Goal: Transaction & Acquisition: Purchase product/service

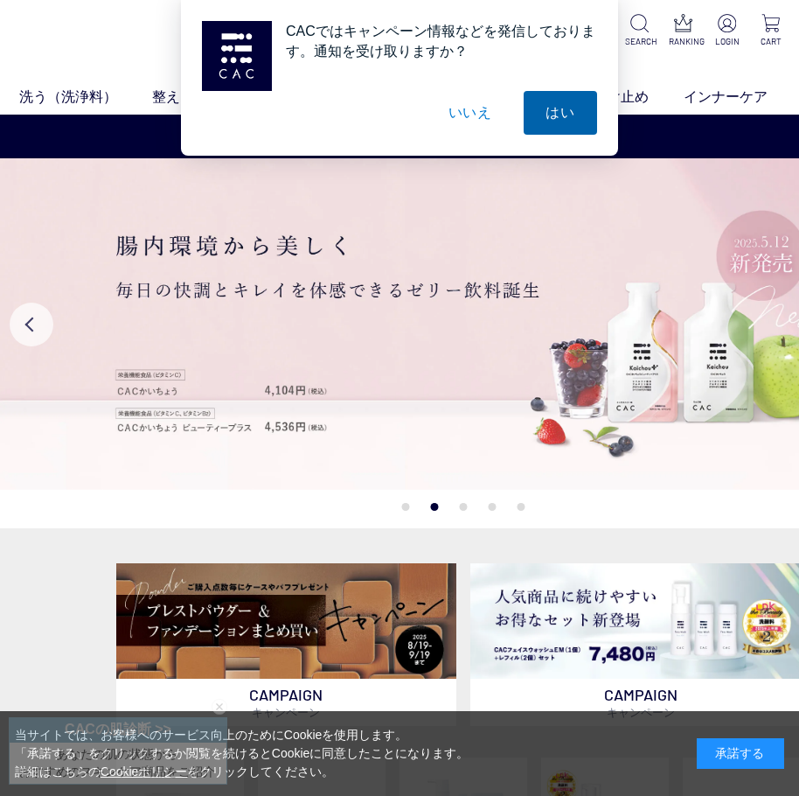
click at [579, 95] on button "はい" at bounding box center [560, 113] width 73 height 44
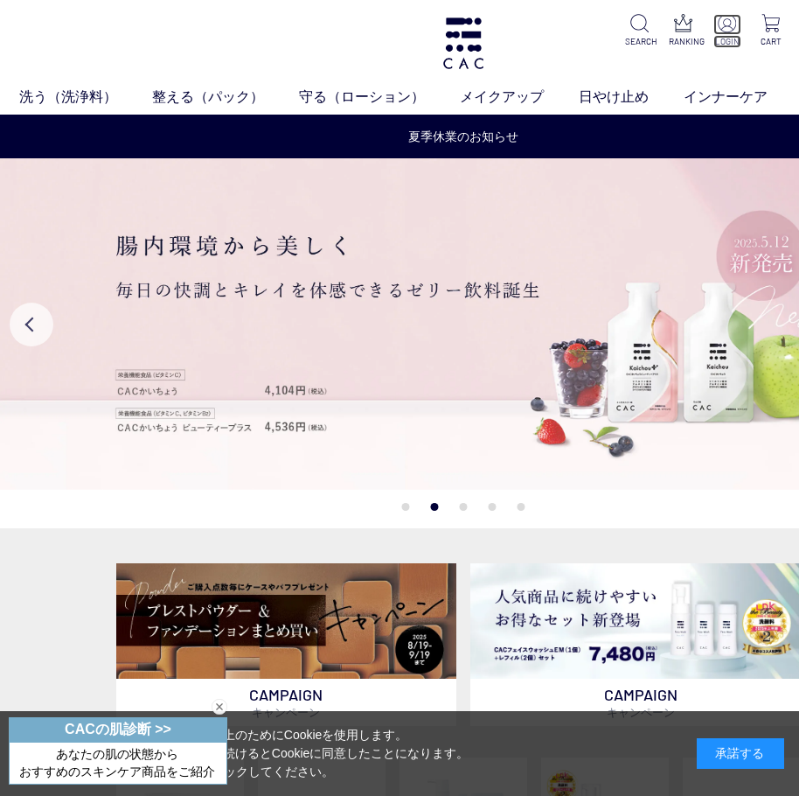
click at [727, 25] on img at bounding box center [727, 23] width 18 height 18
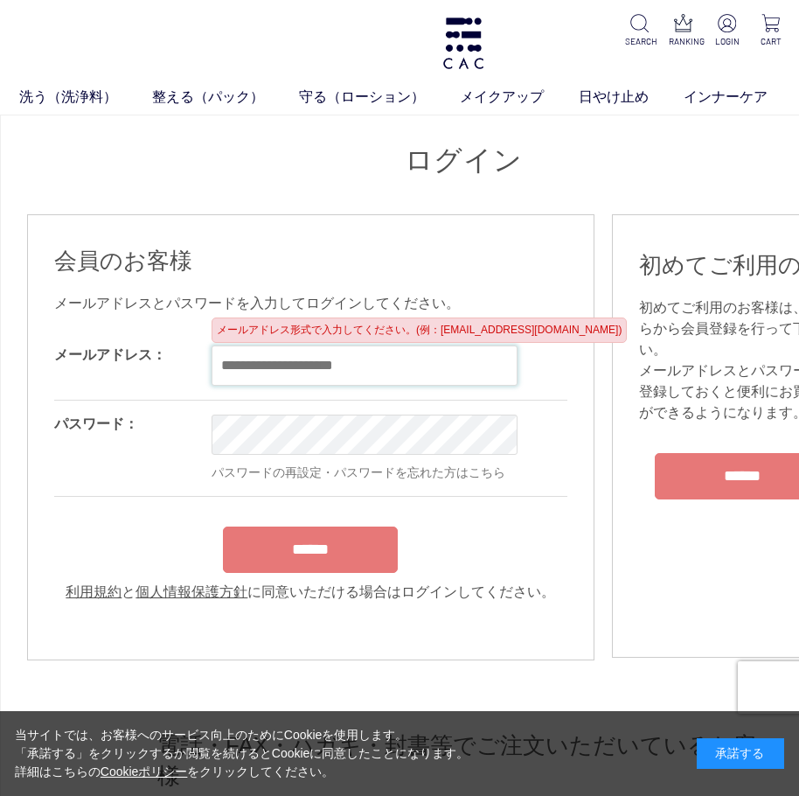
click at [300, 376] on input "email" at bounding box center [365, 365] width 306 height 40
paste input "**********"
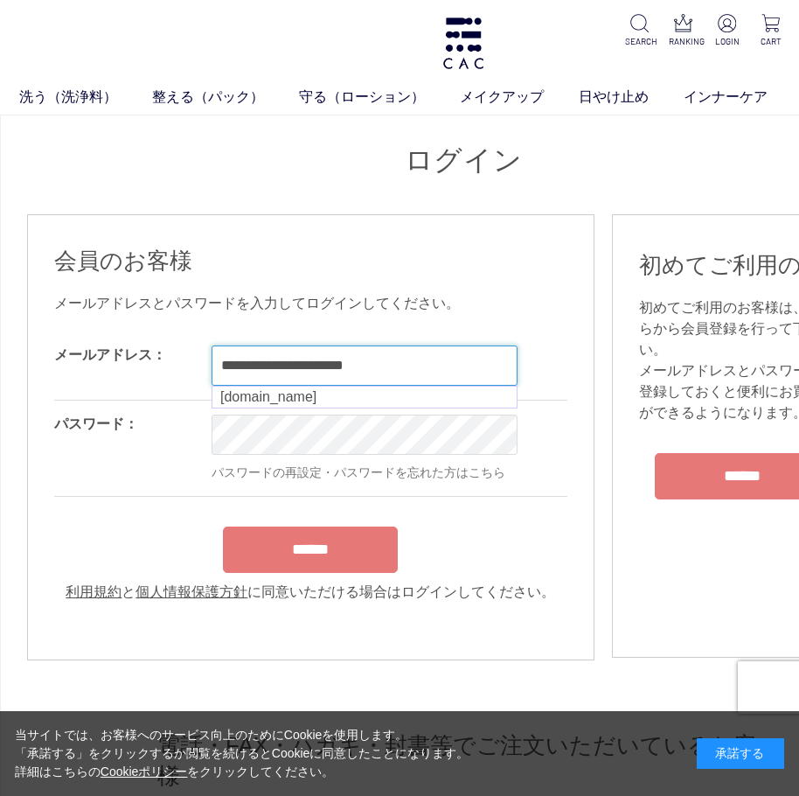
type input "**********"
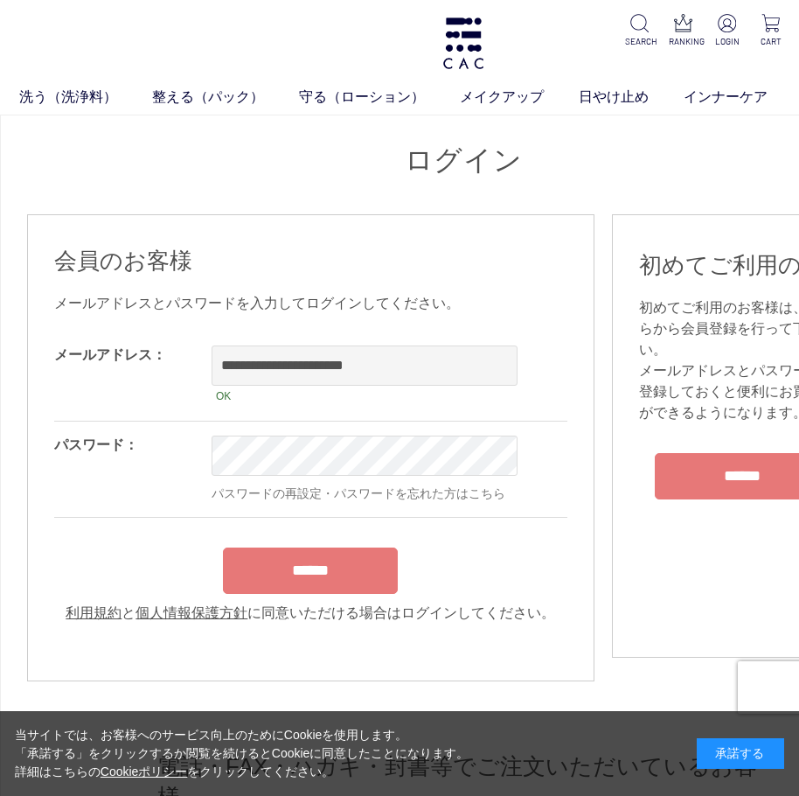
click at [342, 591] on input "******" at bounding box center [310, 570] width 175 height 46
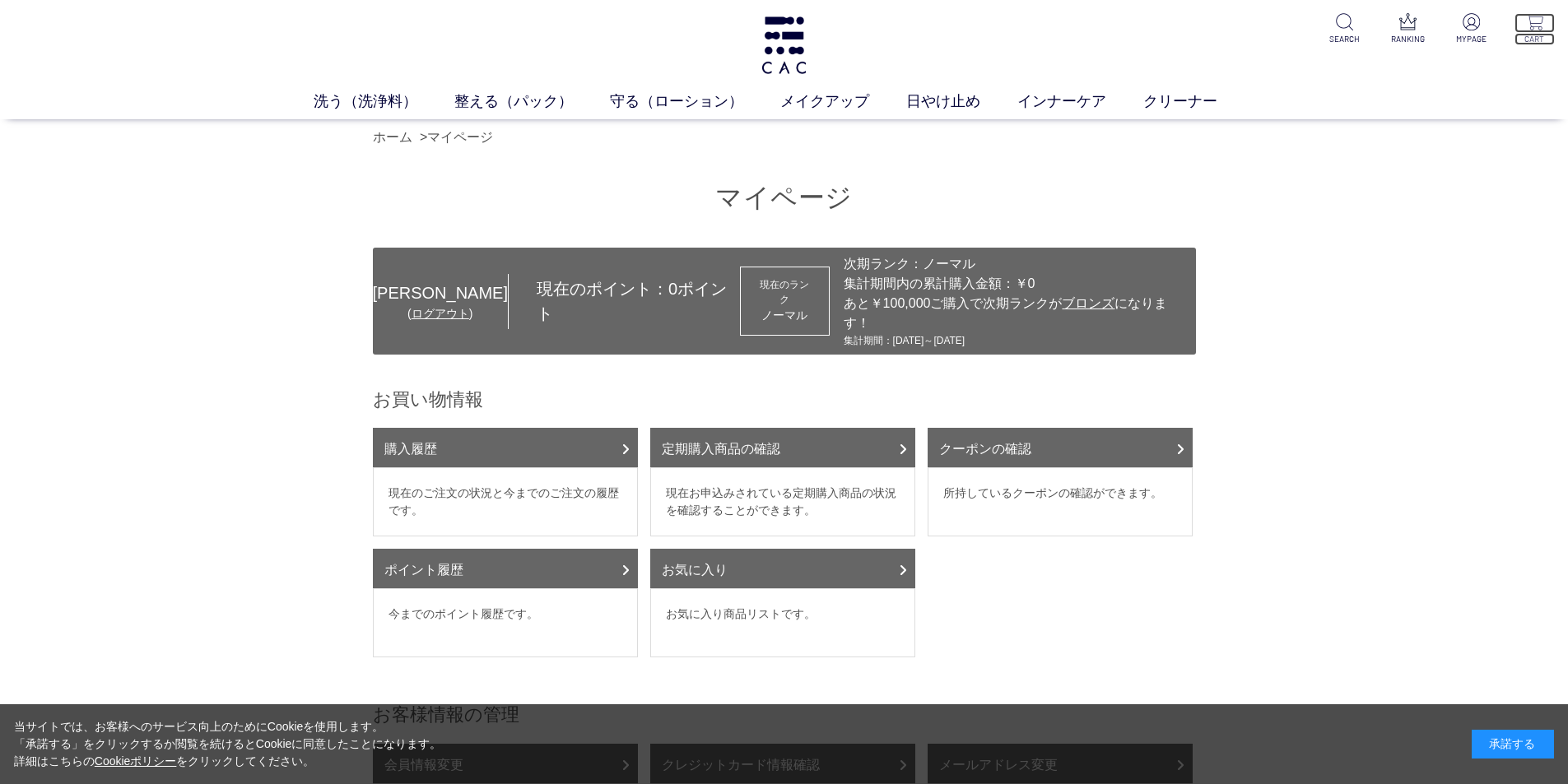
click at [751, 18] on img at bounding box center [1534, 22] width 17 height 17
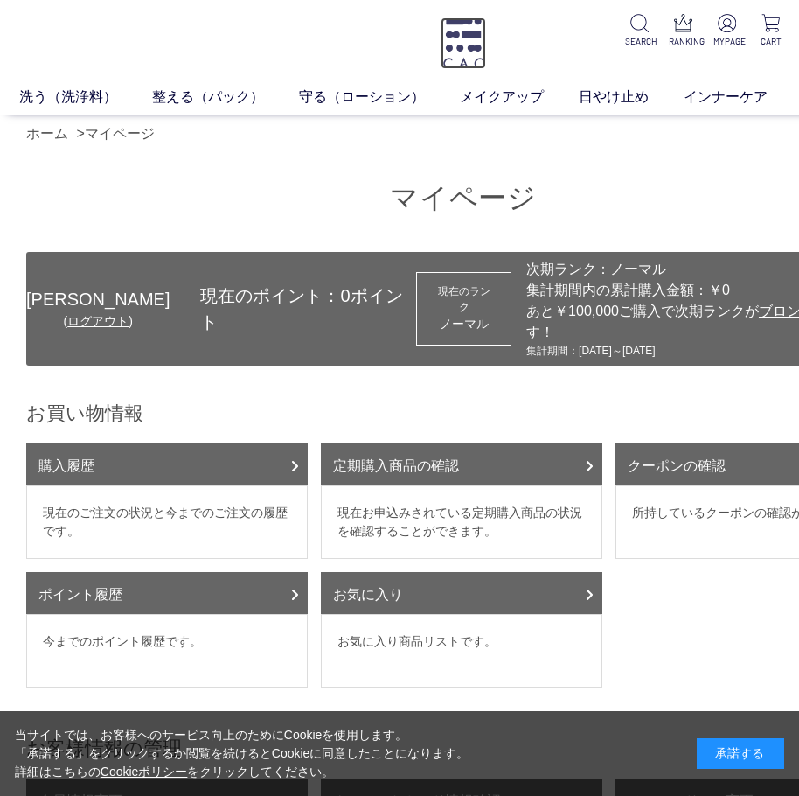
click at [465, 35] on img at bounding box center [463, 43] width 45 height 52
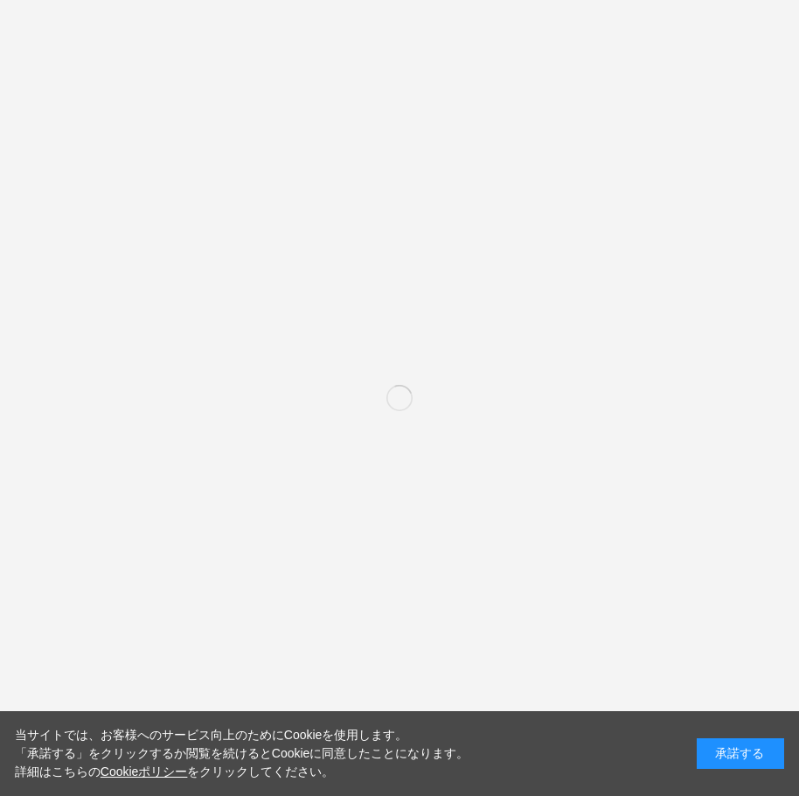
click at [754, 742] on div "承諾する" at bounding box center [740, 753] width 87 height 31
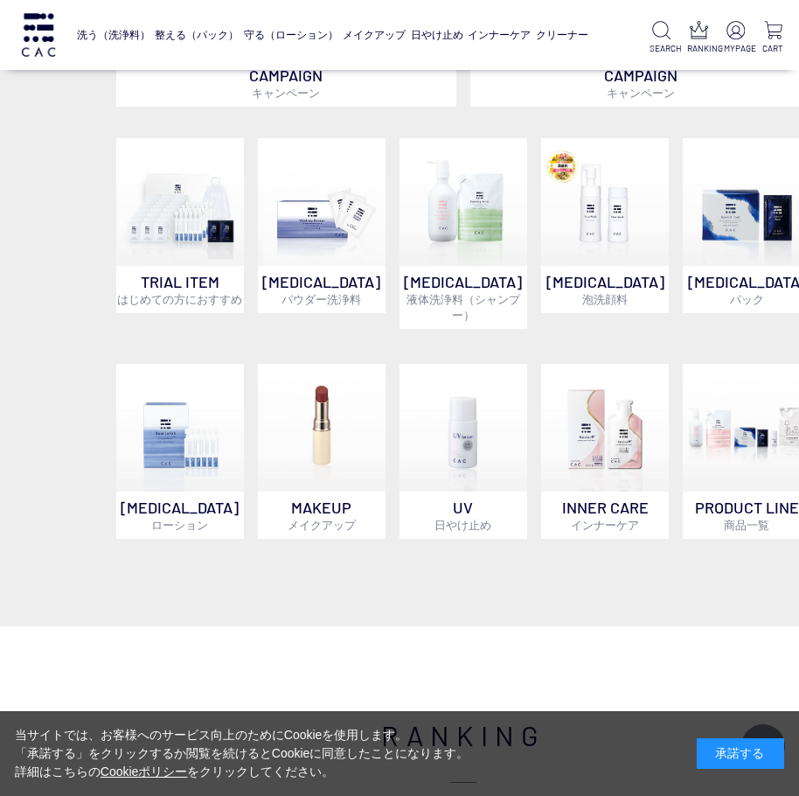
scroll to position [351, 0]
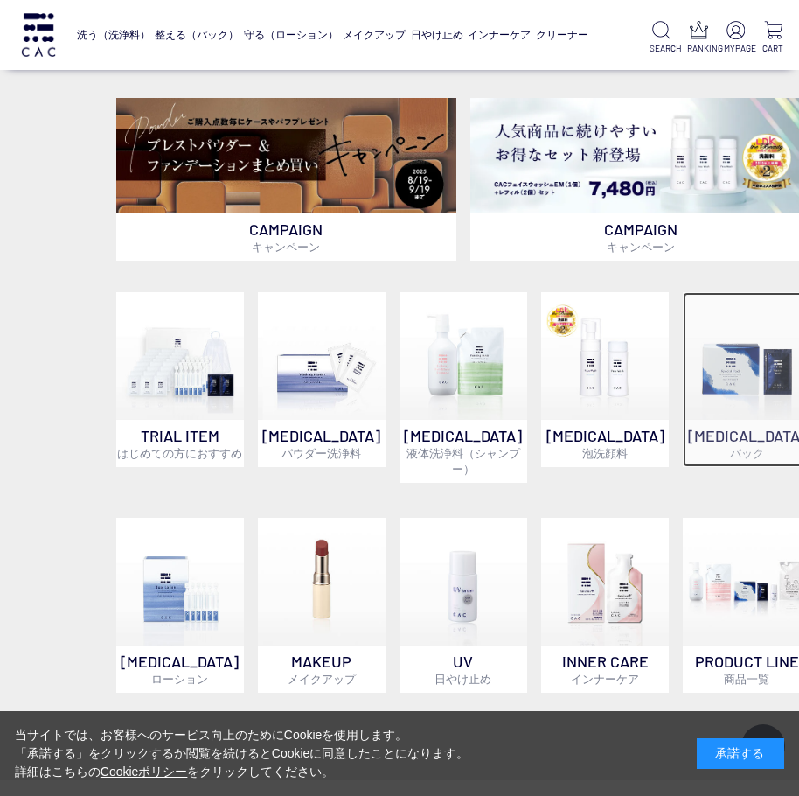
click at [749, 373] on img at bounding box center [747, 356] width 128 height 128
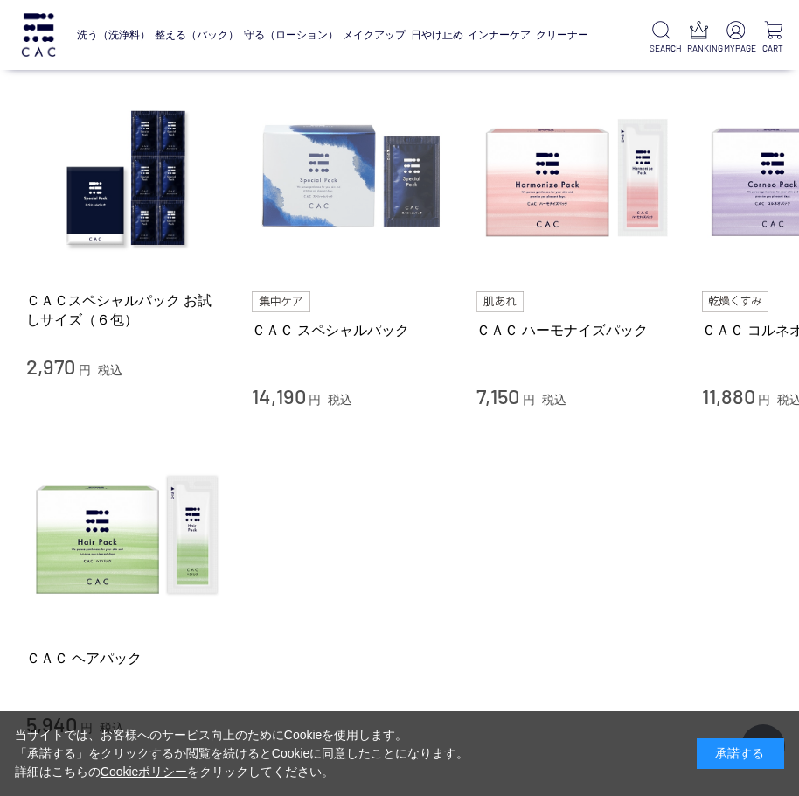
scroll to position [175, 0]
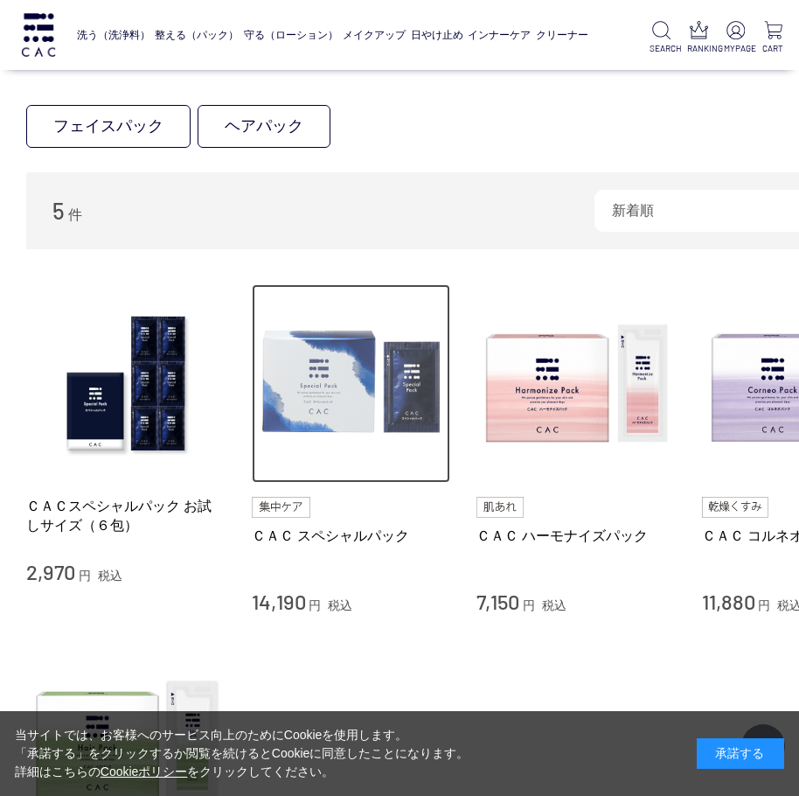
click at [352, 383] on img at bounding box center [351, 383] width 199 height 199
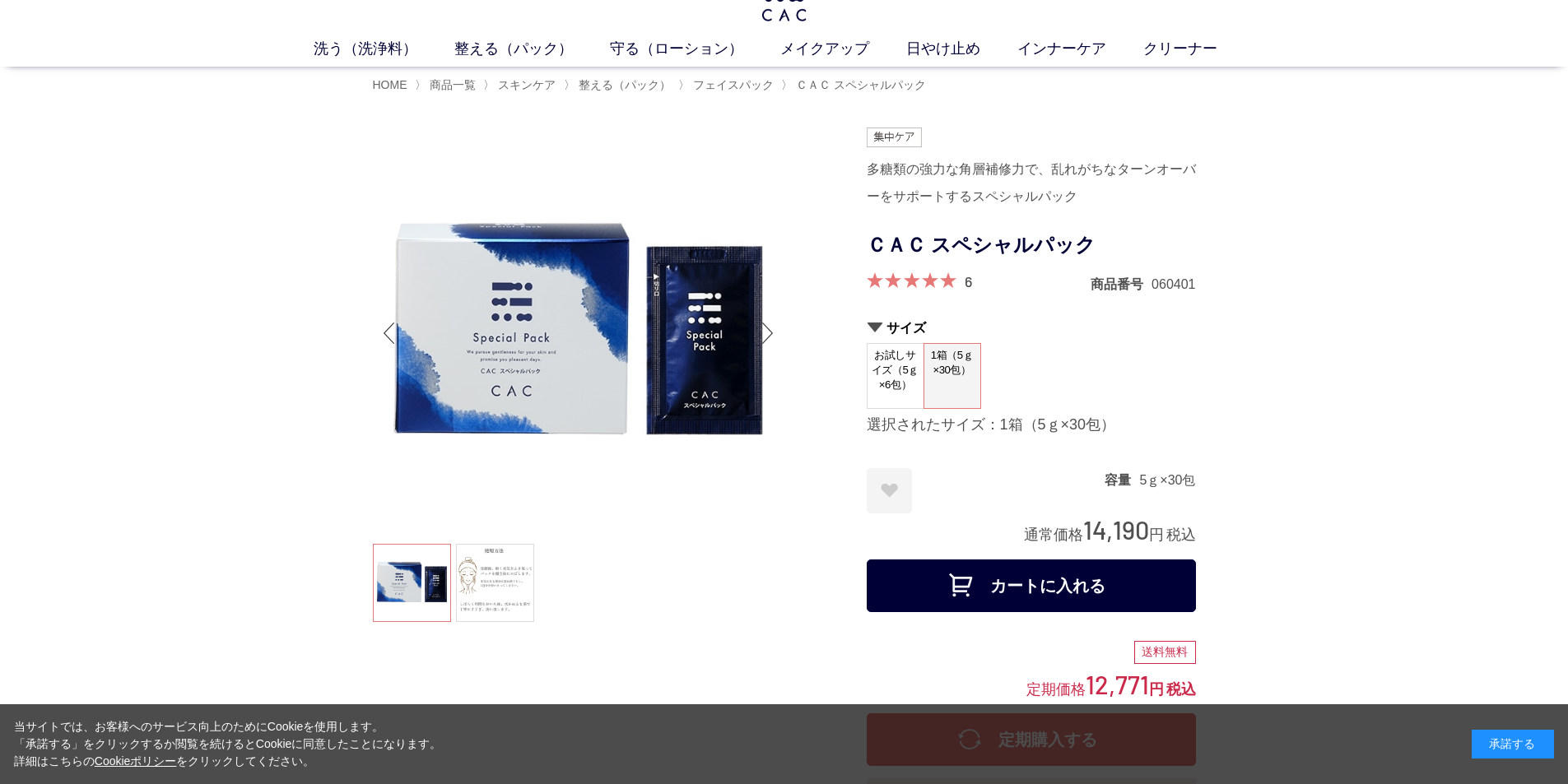
scroll to position [82, 0]
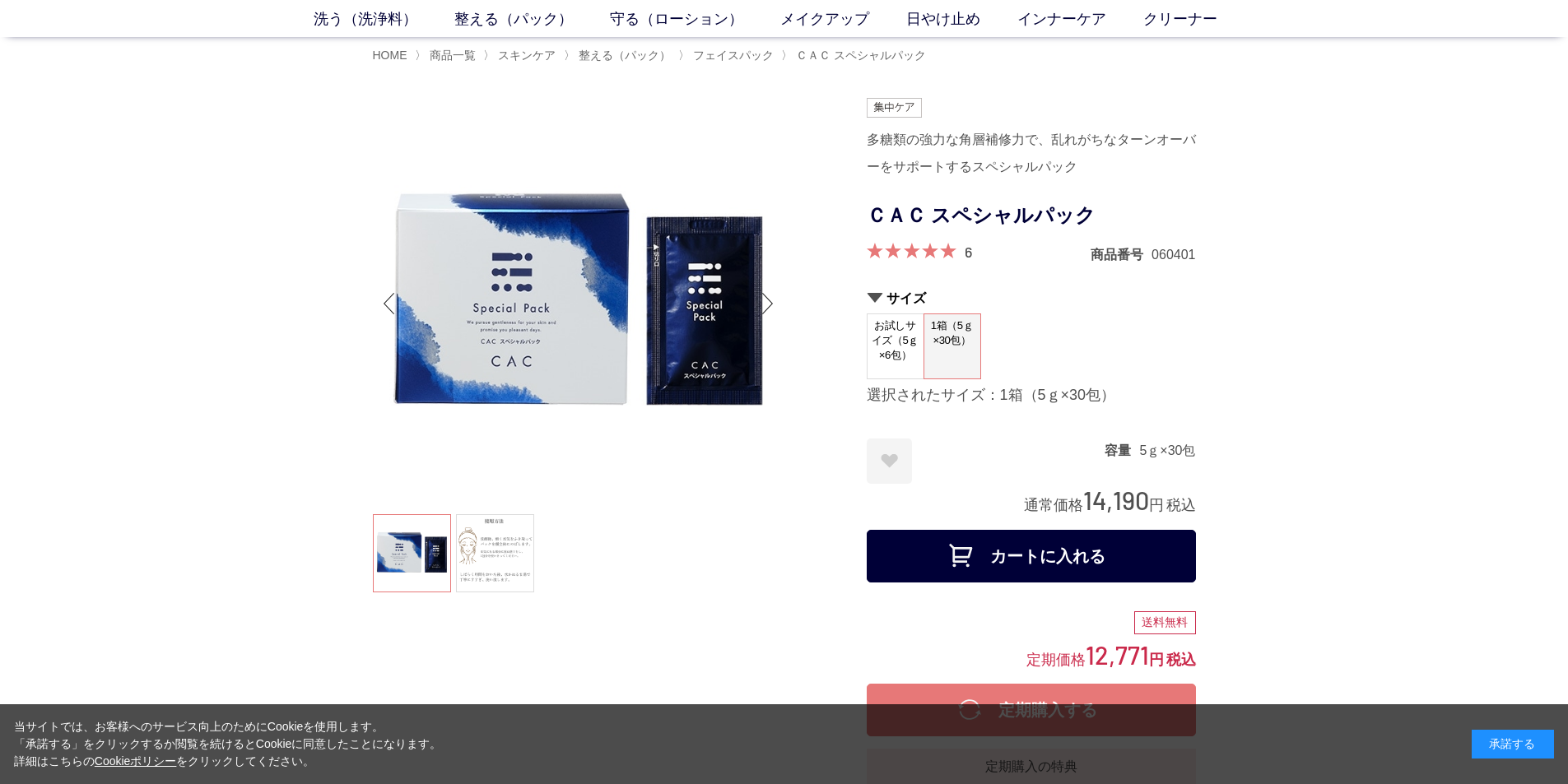
click at [751, 552] on button "カートに入れる" at bounding box center [1032, 556] width 329 height 53
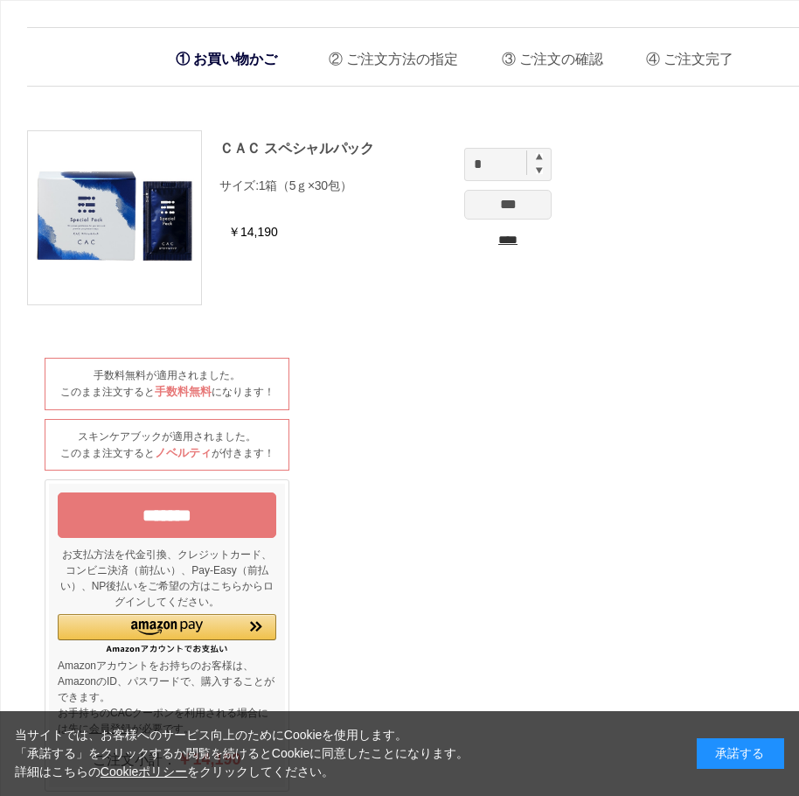
click at [540, 153] on img at bounding box center [539, 156] width 7 height 7
click at [534, 159] on input "*" at bounding box center [507, 164] width 87 height 33
click at [540, 157] on img at bounding box center [539, 156] width 7 height 7
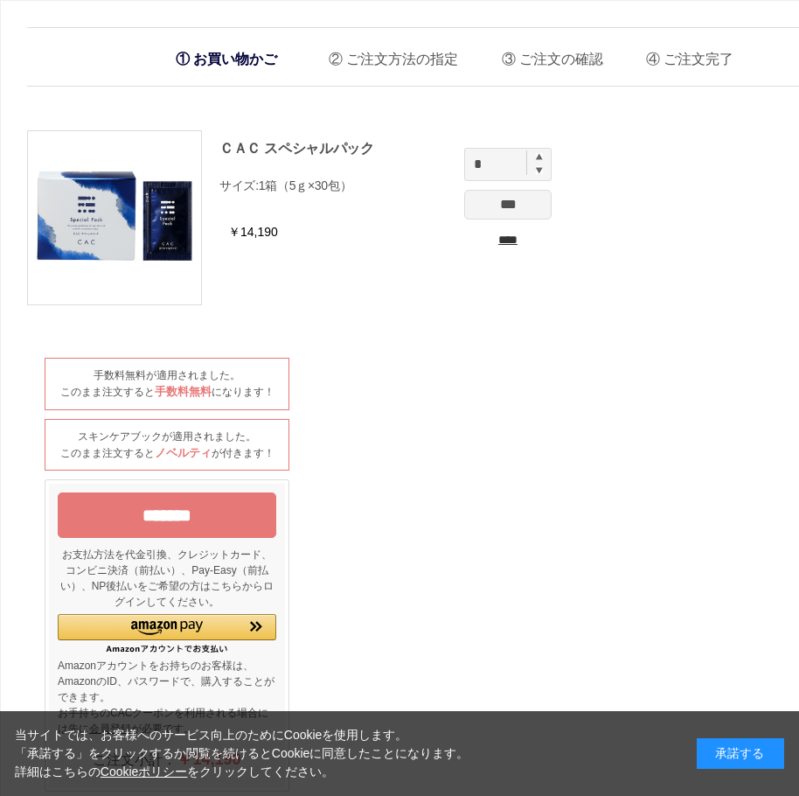
type input "*"
click at [497, 204] on input "***" at bounding box center [507, 205] width 87 height 30
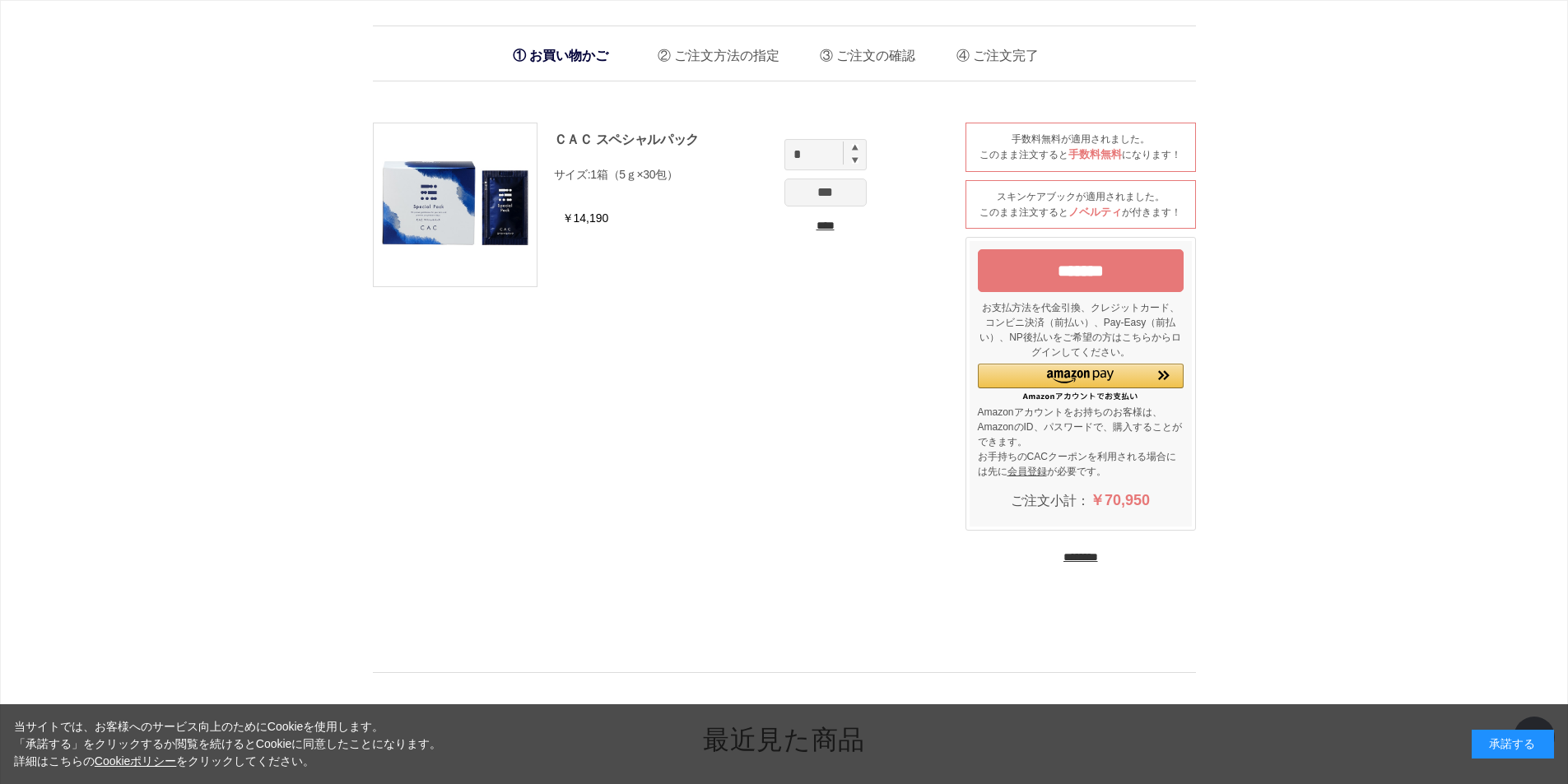
click at [763, 553] on input "********" at bounding box center [1080, 557] width 35 height 16
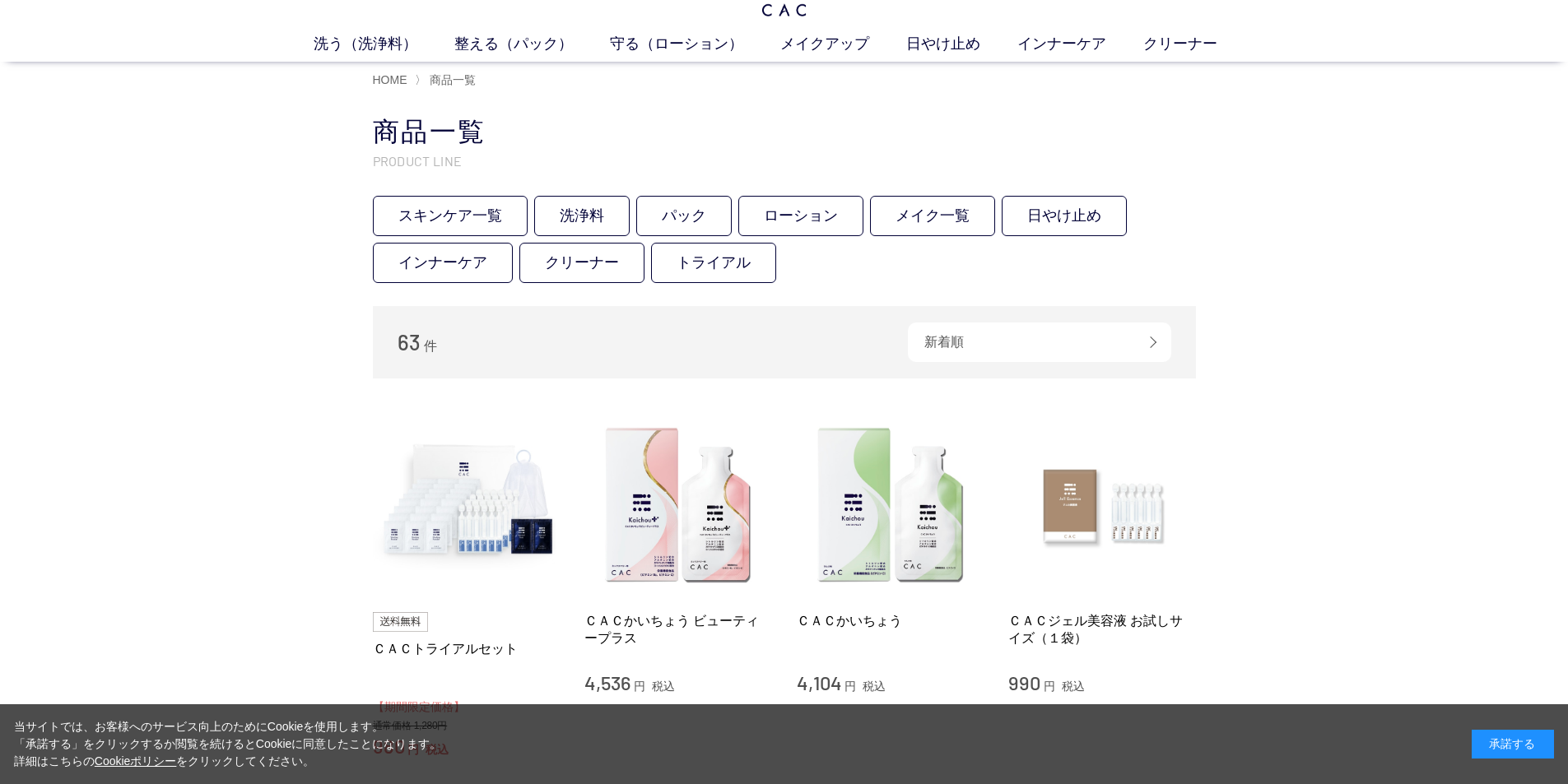
scroll to position [247, 0]
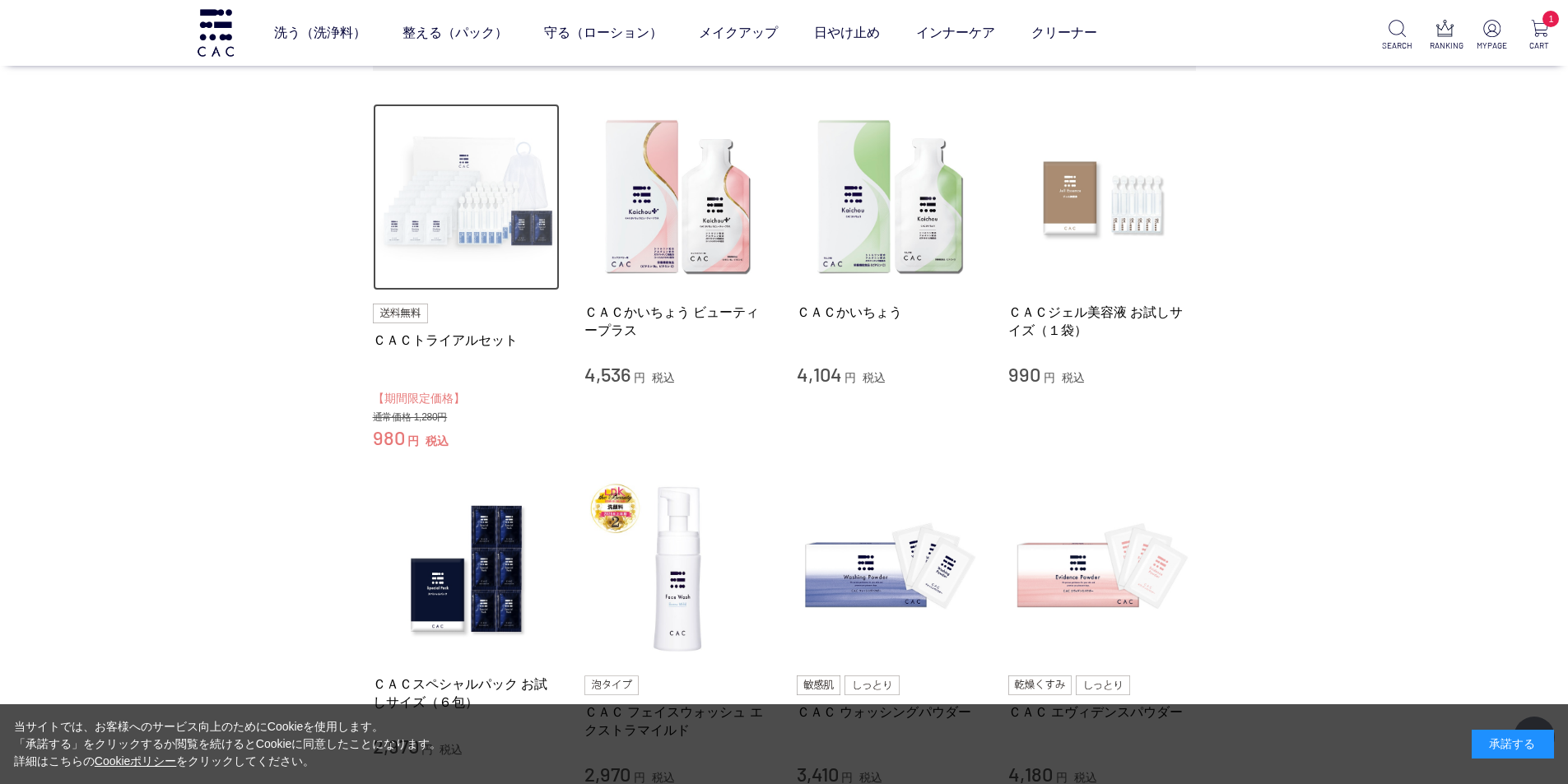
click at [467, 192] on img at bounding box center [466, 197] width 187 height 187
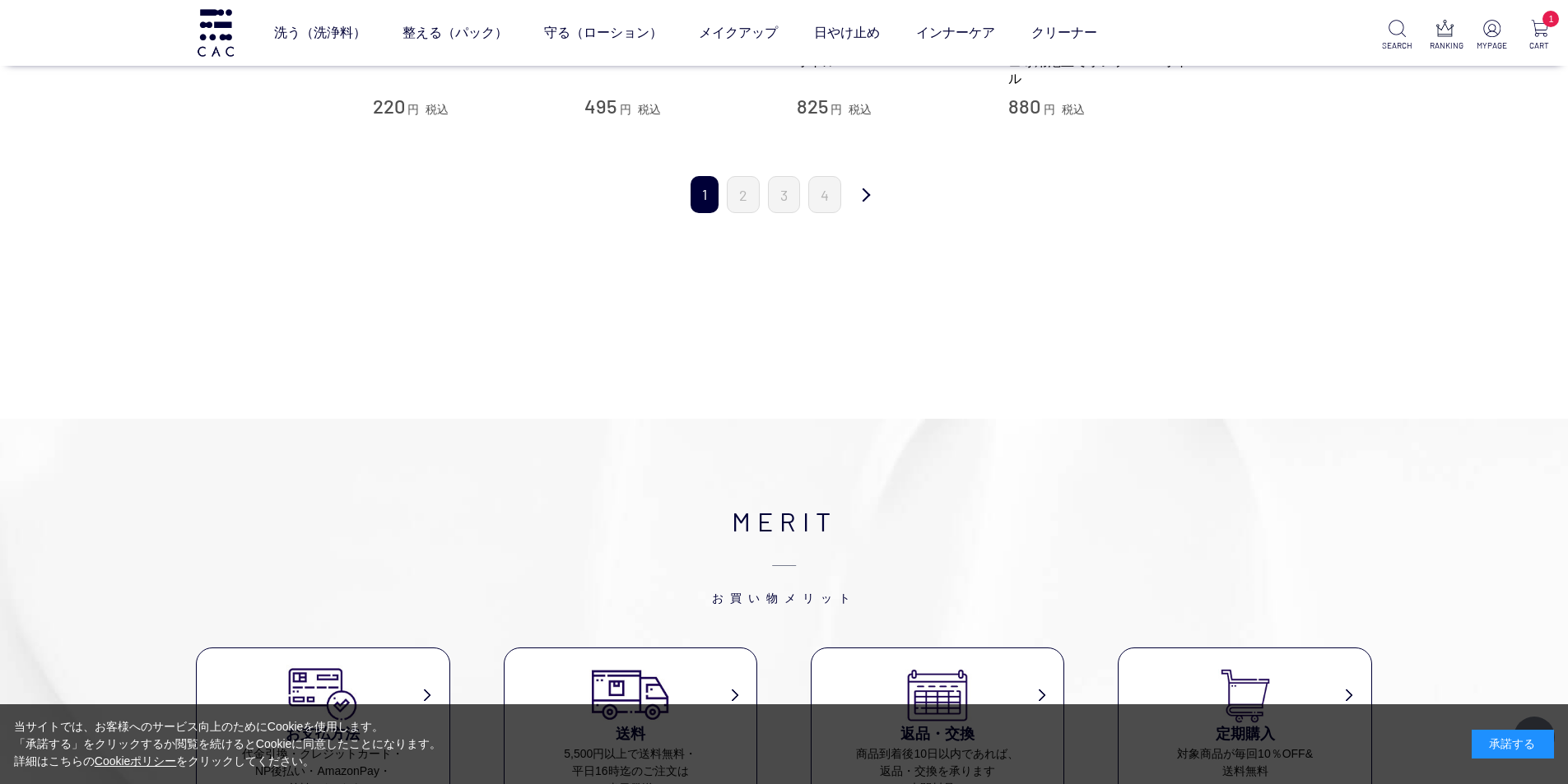
scroll to position [1893, 0]
click at [744, 192] on link "2" at bounding box center [743, 199] width 33 height 37
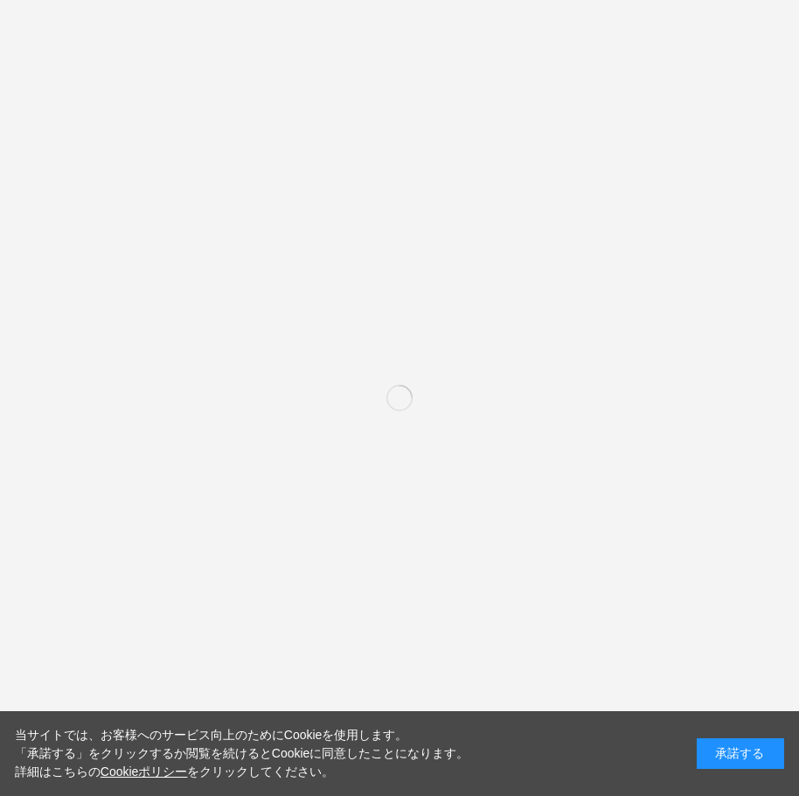
click at [742, 756] on div "承諾する" at bounding box center [740, 753] width 87 height 31
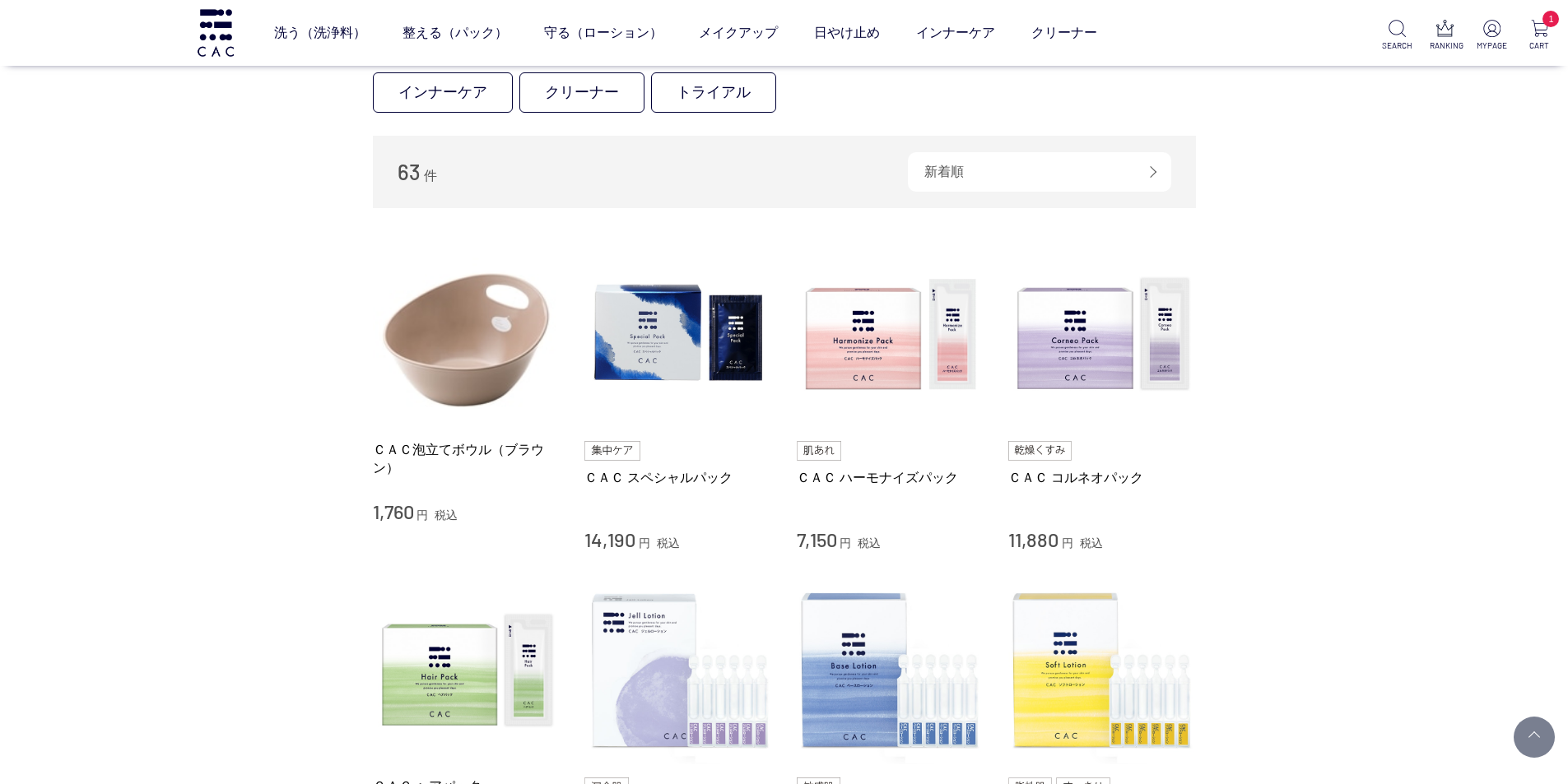
scroll to position [247, 0]
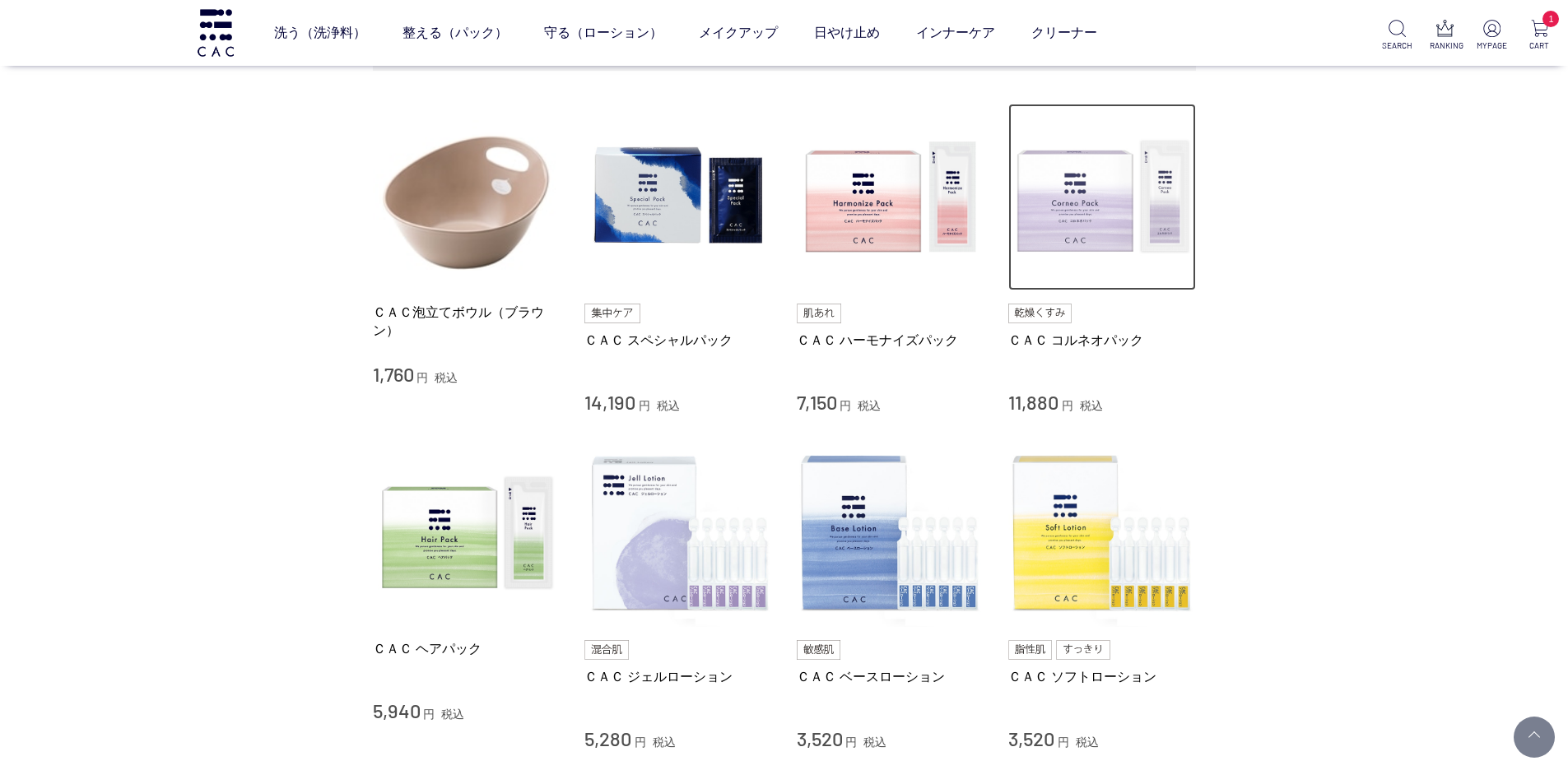
click at [1088, 205] on img at bounding box center [1101, 197] width 187 height 187
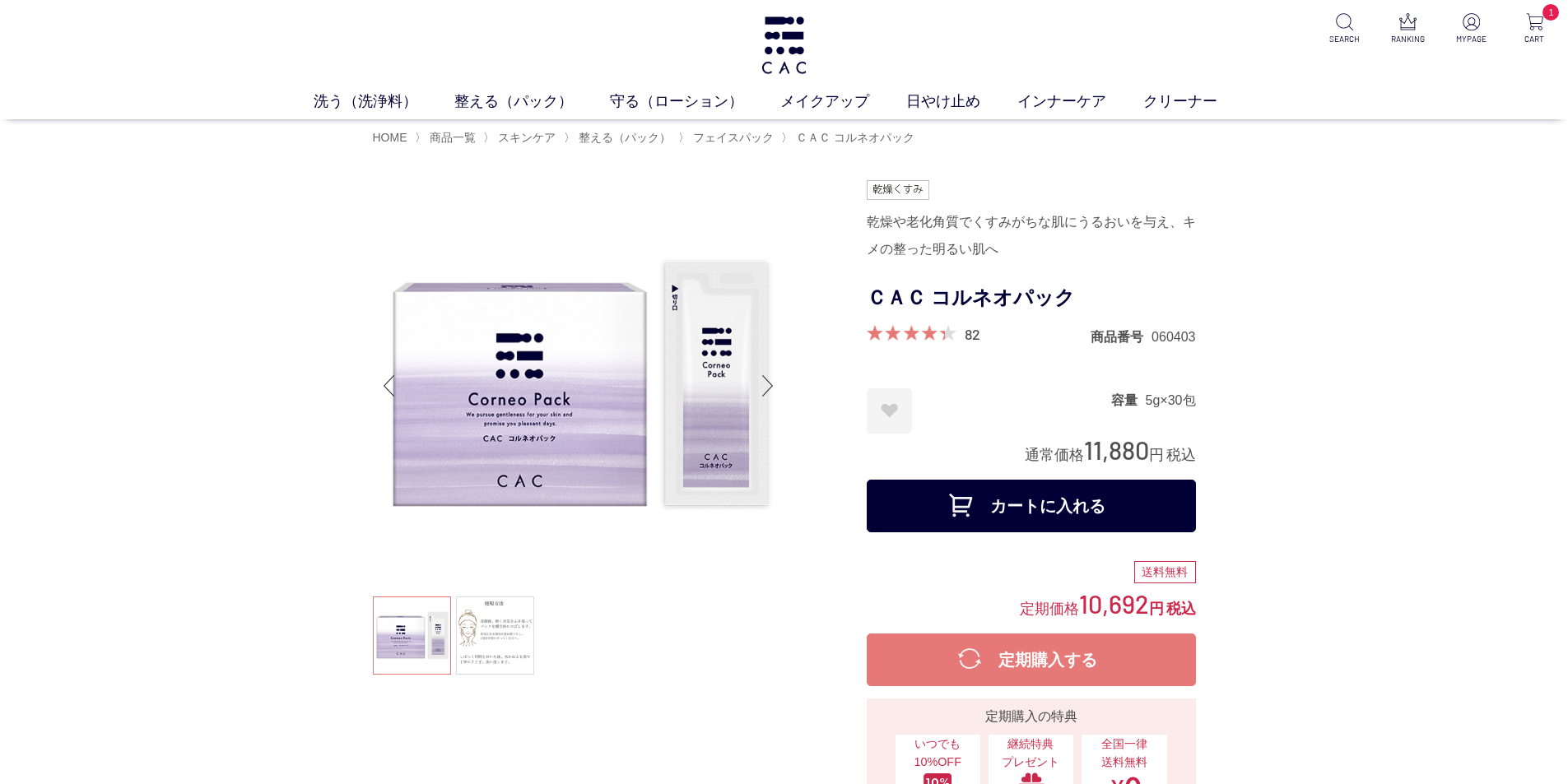
click at [1013, 509] on button "カートに入れる" at bounding box center [1032, 506] width 329 height 53
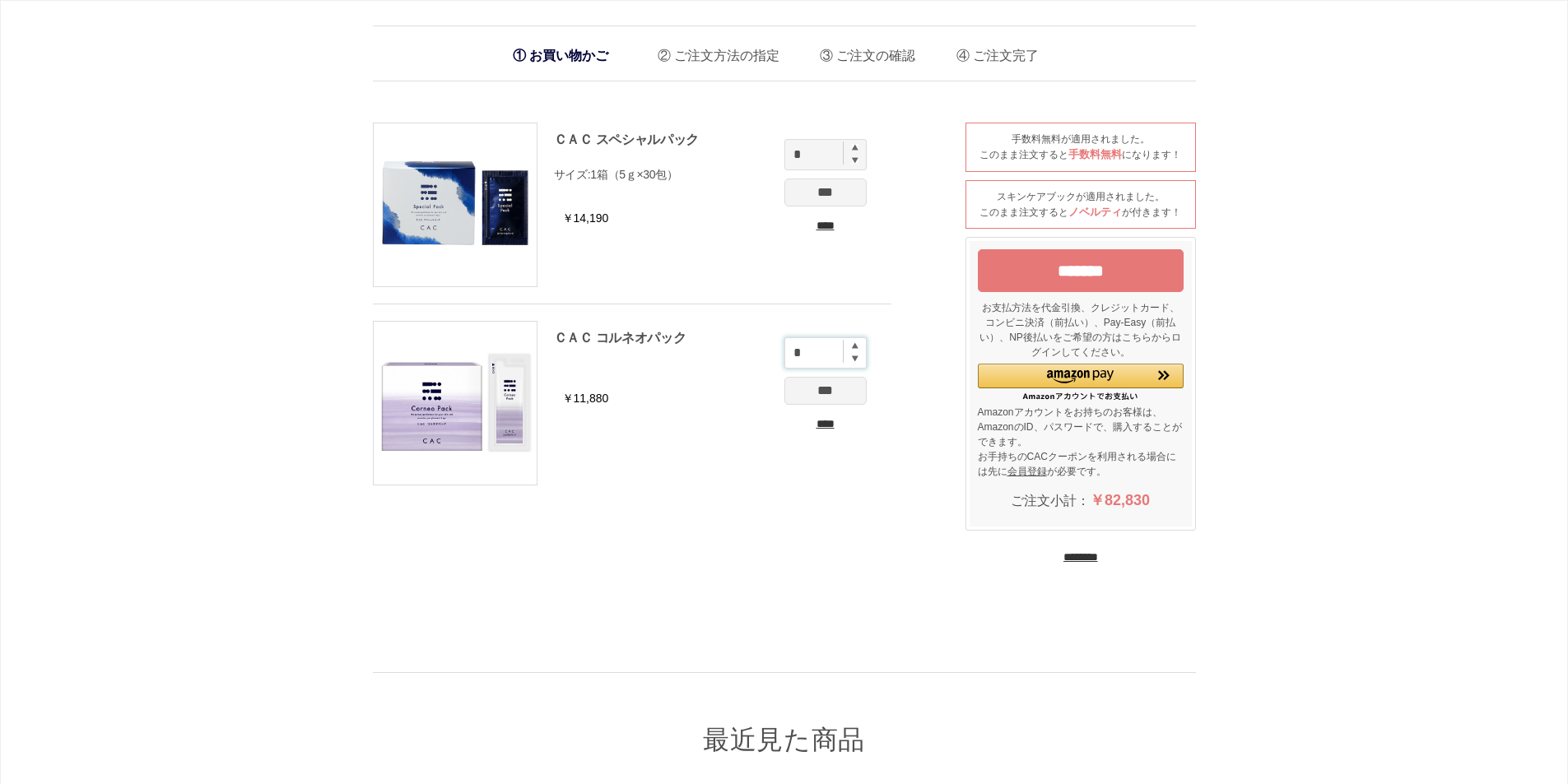
click at [855, 340] on input "*" at bounding box center [824, 353] width 82 height 31
click at [853, 343] on img at bounding box center [855, 345] width 7 height 7
click at [829, 349] on input "*" at bounding box center [824, 353] width 82 height 31
click at [848, 343] on input "*" at bounding box center [824, 353] width 82 height 31
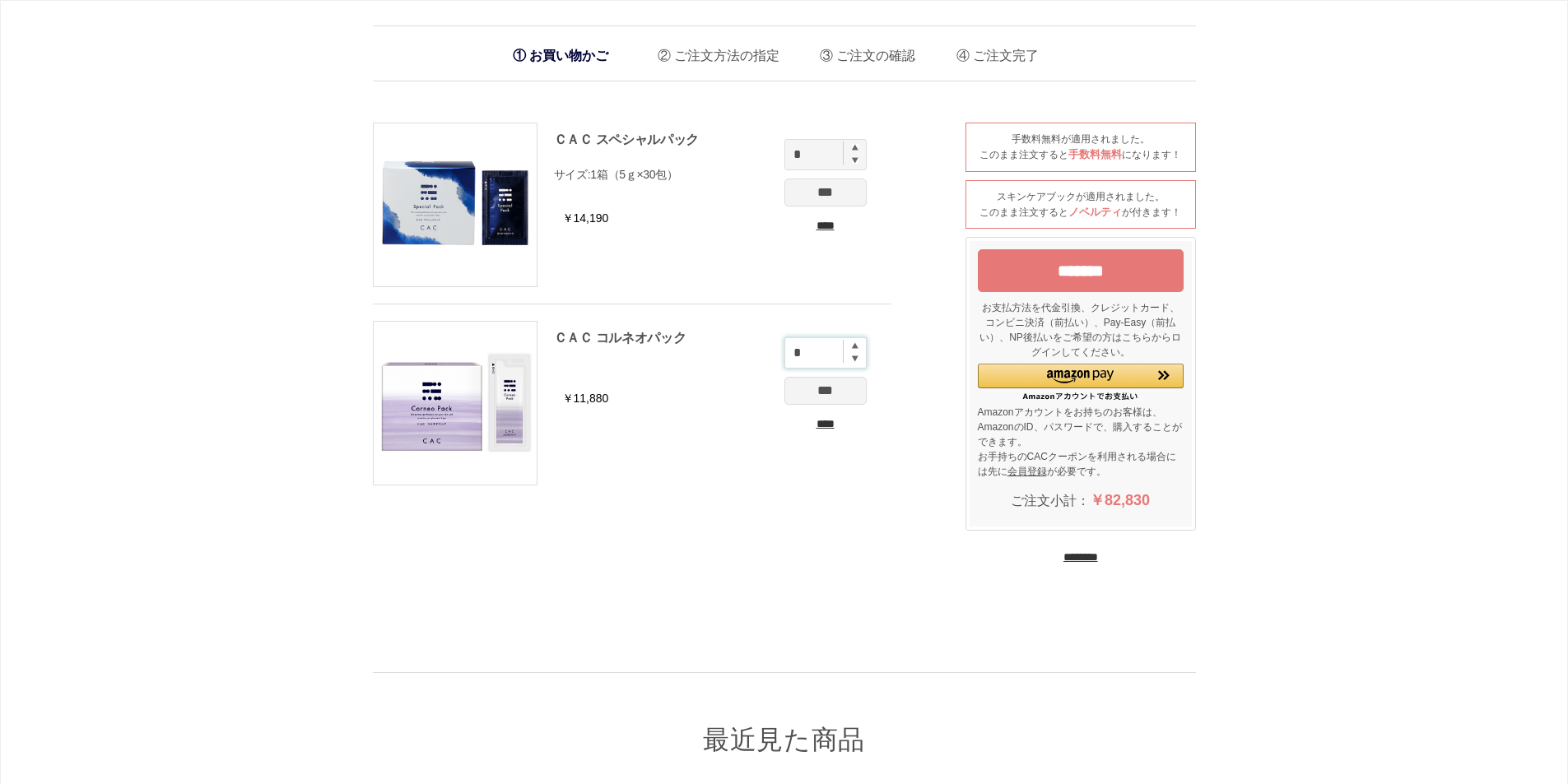
click at [856, 342] on input "*" at bounding box center [824, 353] width 82 height 31
click at [855, 343] on img at bounding box center [855, 345] width 7 height 7
type input "*"
click at [818, 392] on input "***" at bounding box center [824, 391] width 82 height 28
